Goal: Task Accomplishment & Management: Use online tool/utility

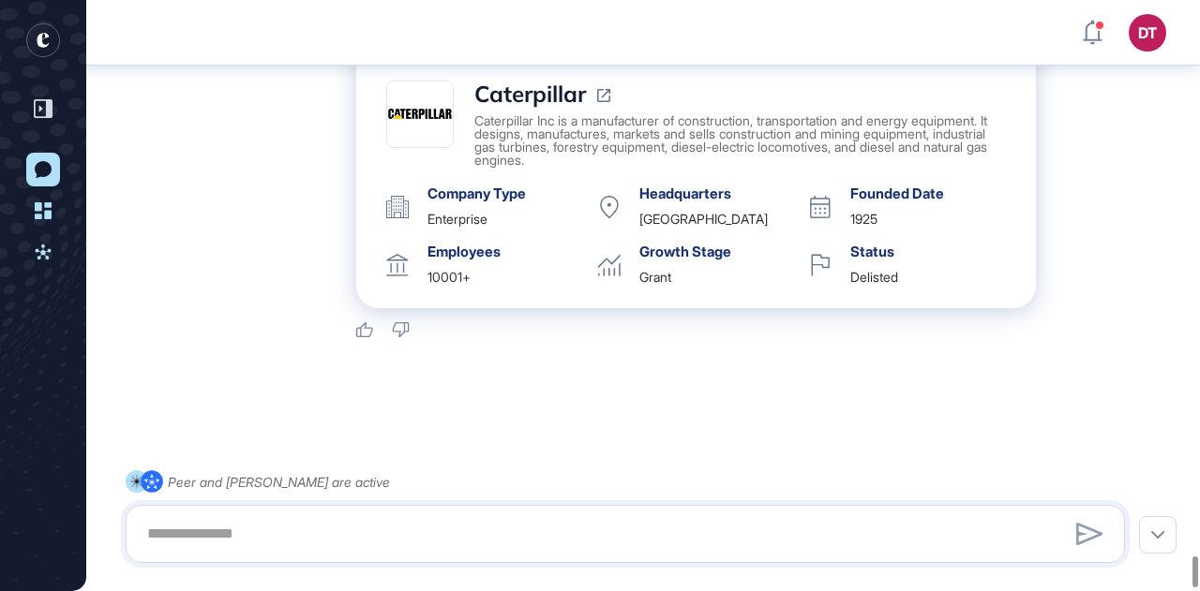
scroll to position [10484, 0]
click at [242, 529] on textarea at bounding box center [625, 533] width 978 height 37
type textarea "**********"
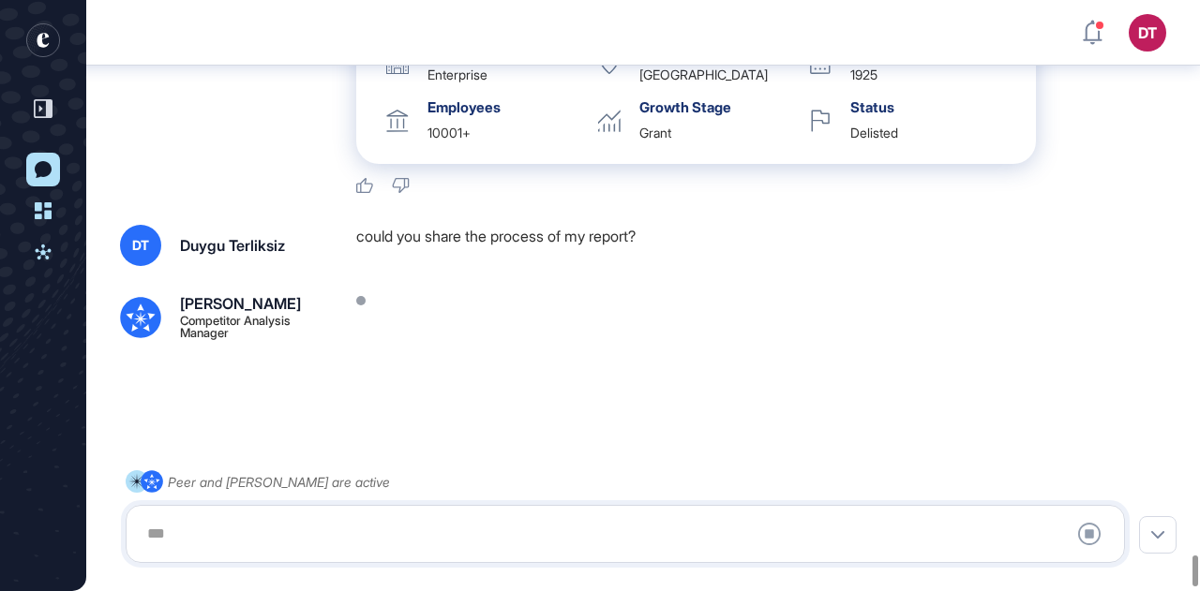
scroll to position [10628, 0]
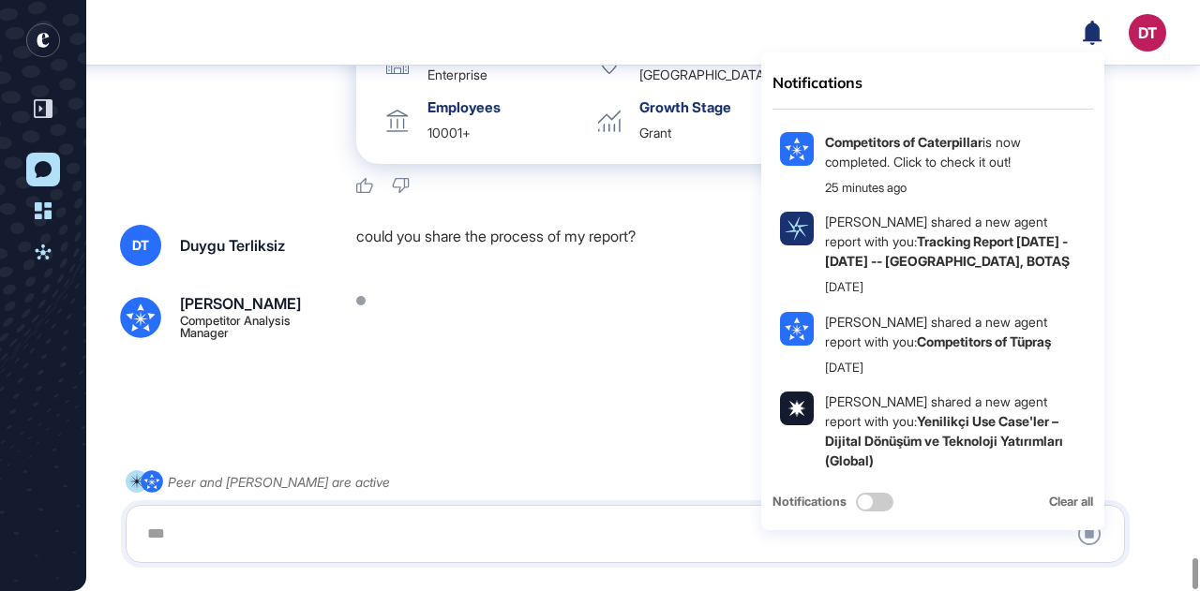
click at [1102, 30] on div "Notifications Competitors of Caterpillar is now completed. Click to check it ou…" at bounding box center [1123, 32] width 83 height 37
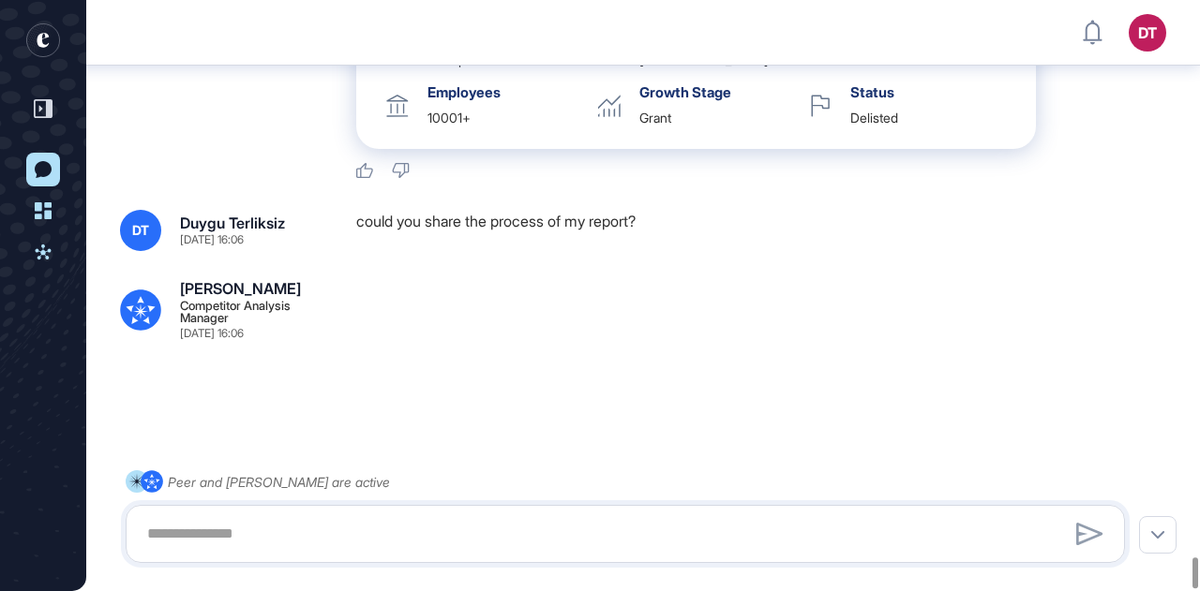
click at [1102, 30] on div "DT Dashboard Profile My Content Request More Data" at bounding box center [1123, 32] width 83 height 37
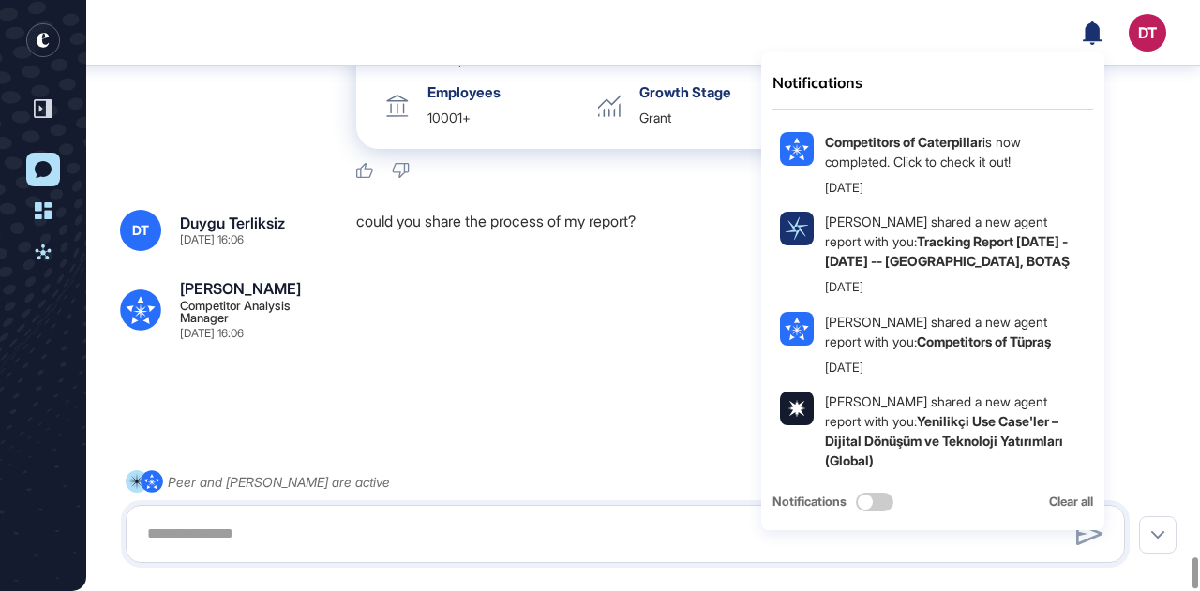
click at [1089, 33] on icon at bounding box center [1091, 32] width 19 height 24
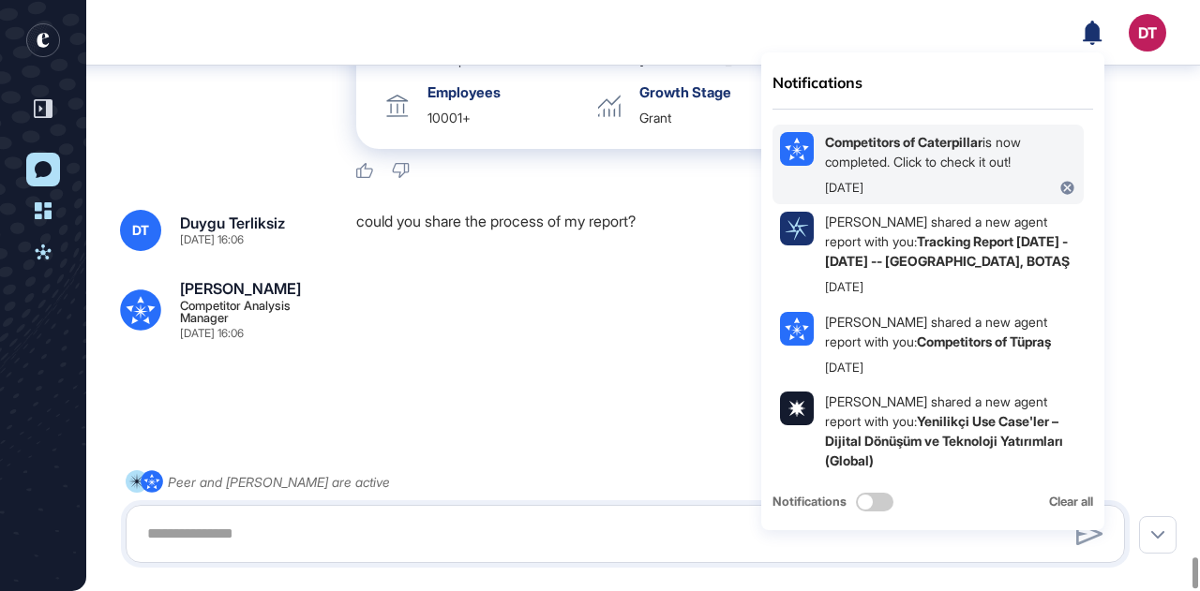
click at [960, 150] on div "Competitors of Caterpillar is now completed. Click to check it out!" at bounding box center [950, 151] width 251 height 39
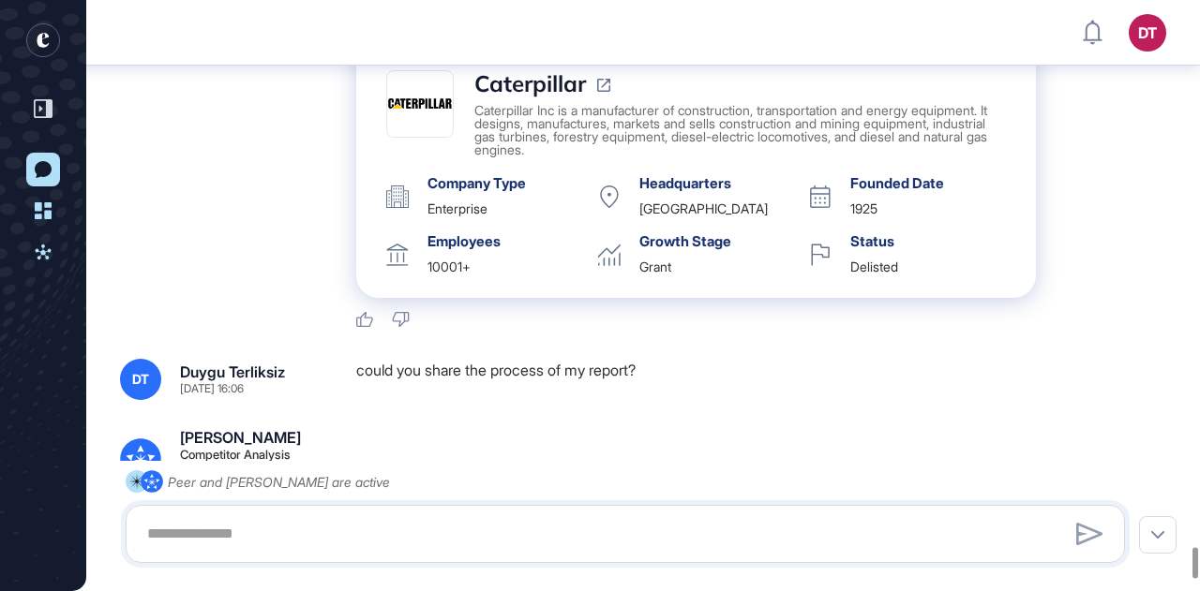
scroll to position [10175, 0]
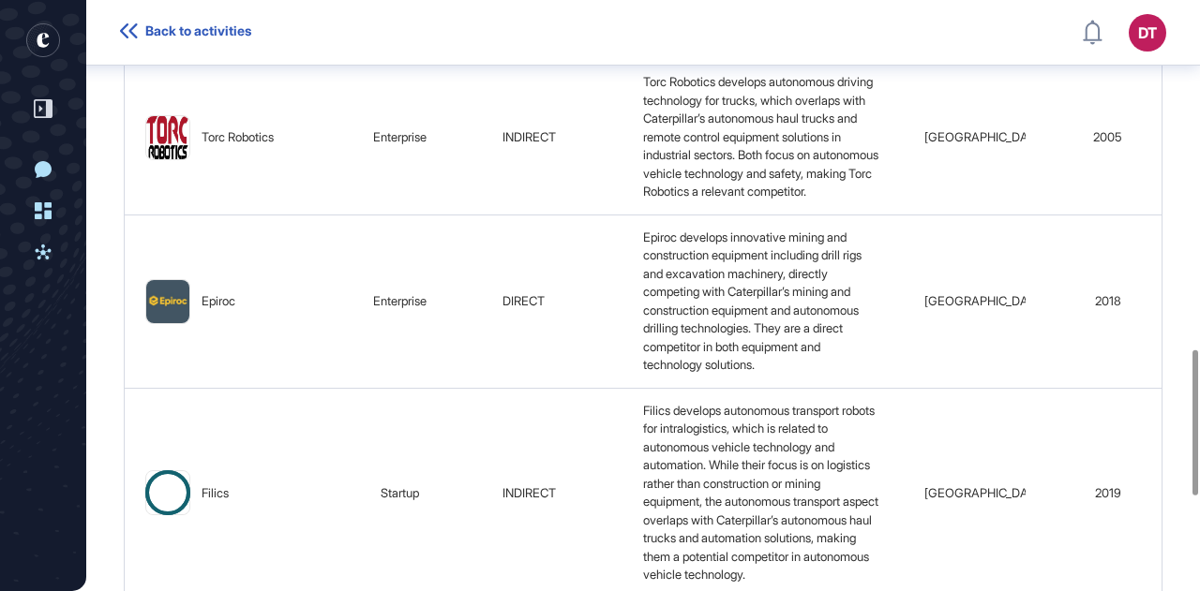
scroll to position [1796, 0]
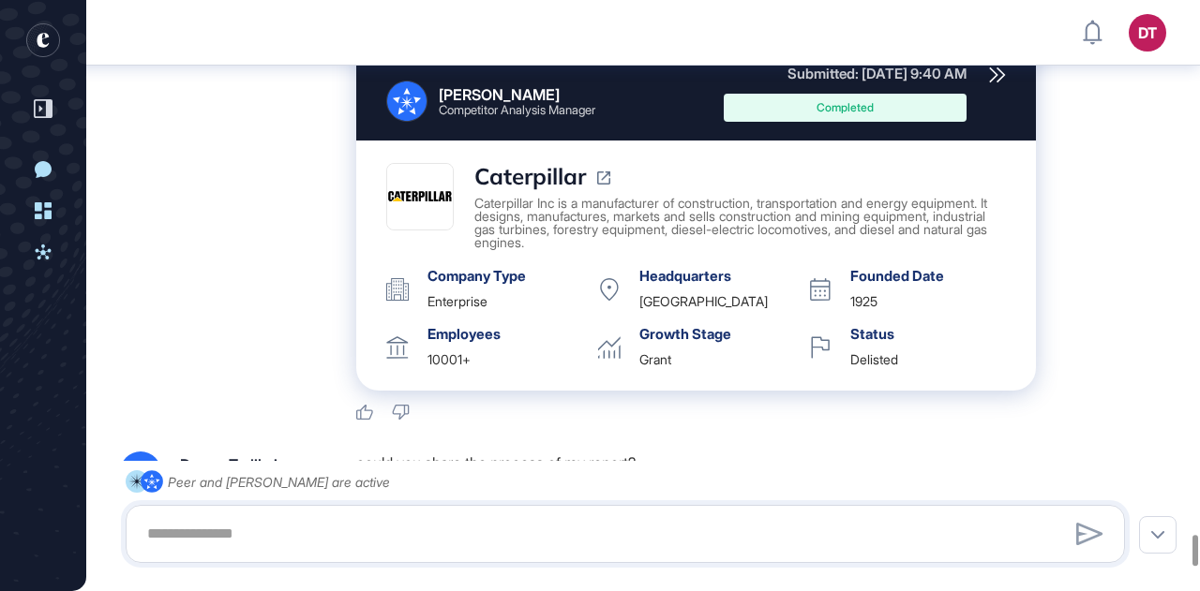
scroll to position [10087, 0]
